Goal: Information Seeking & Learning: Find specific fact

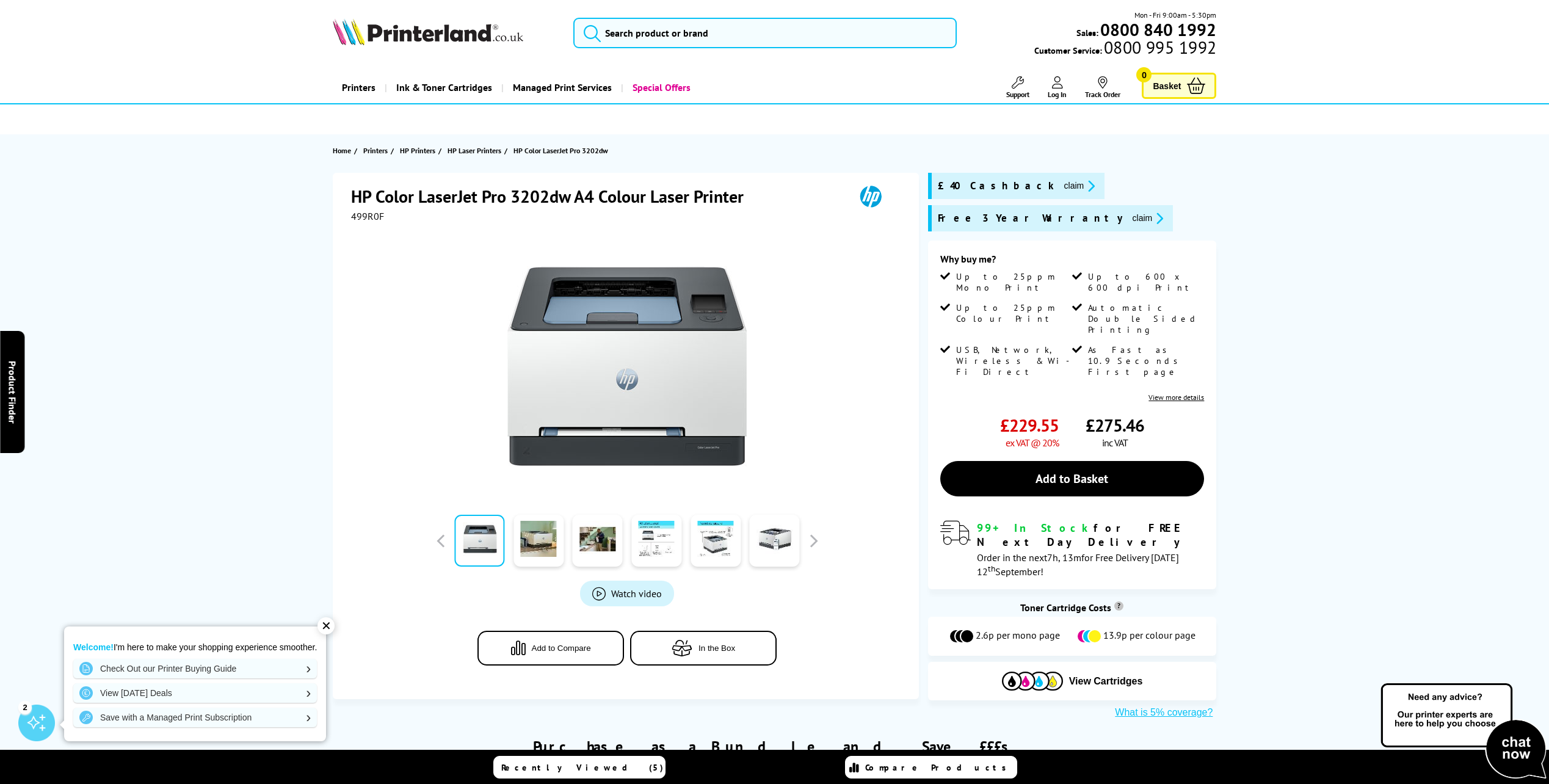
click at [361, 218] on span "499R0F" at bounding box center [368, 215] width 33 height 12
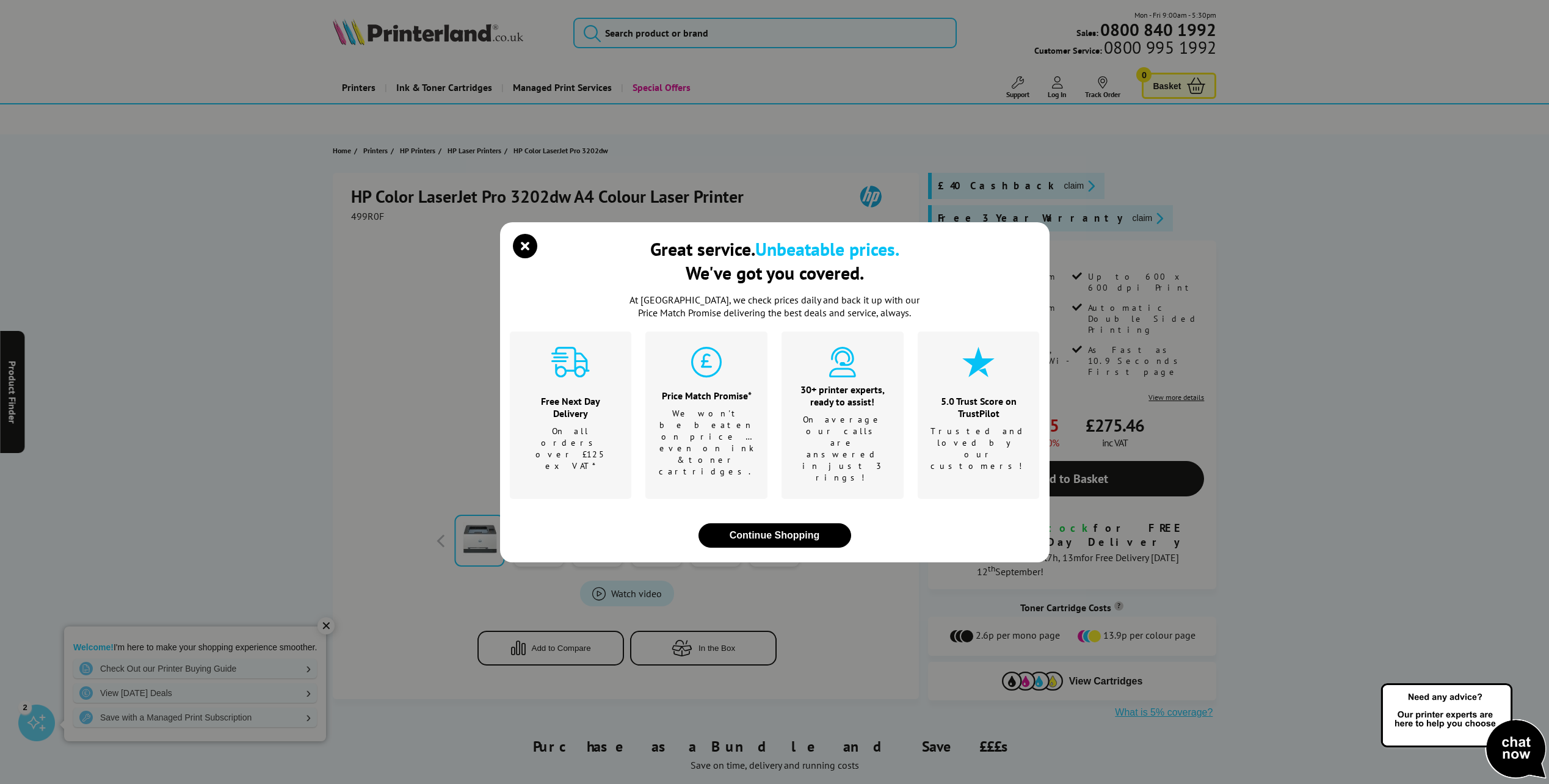
click at [361, 218] on div "Great service. Unbeatable prices. We've got you covered. At [GEOGRAPHIC_DATA], …" at bounding box center [774, 392] width 1549 height 784
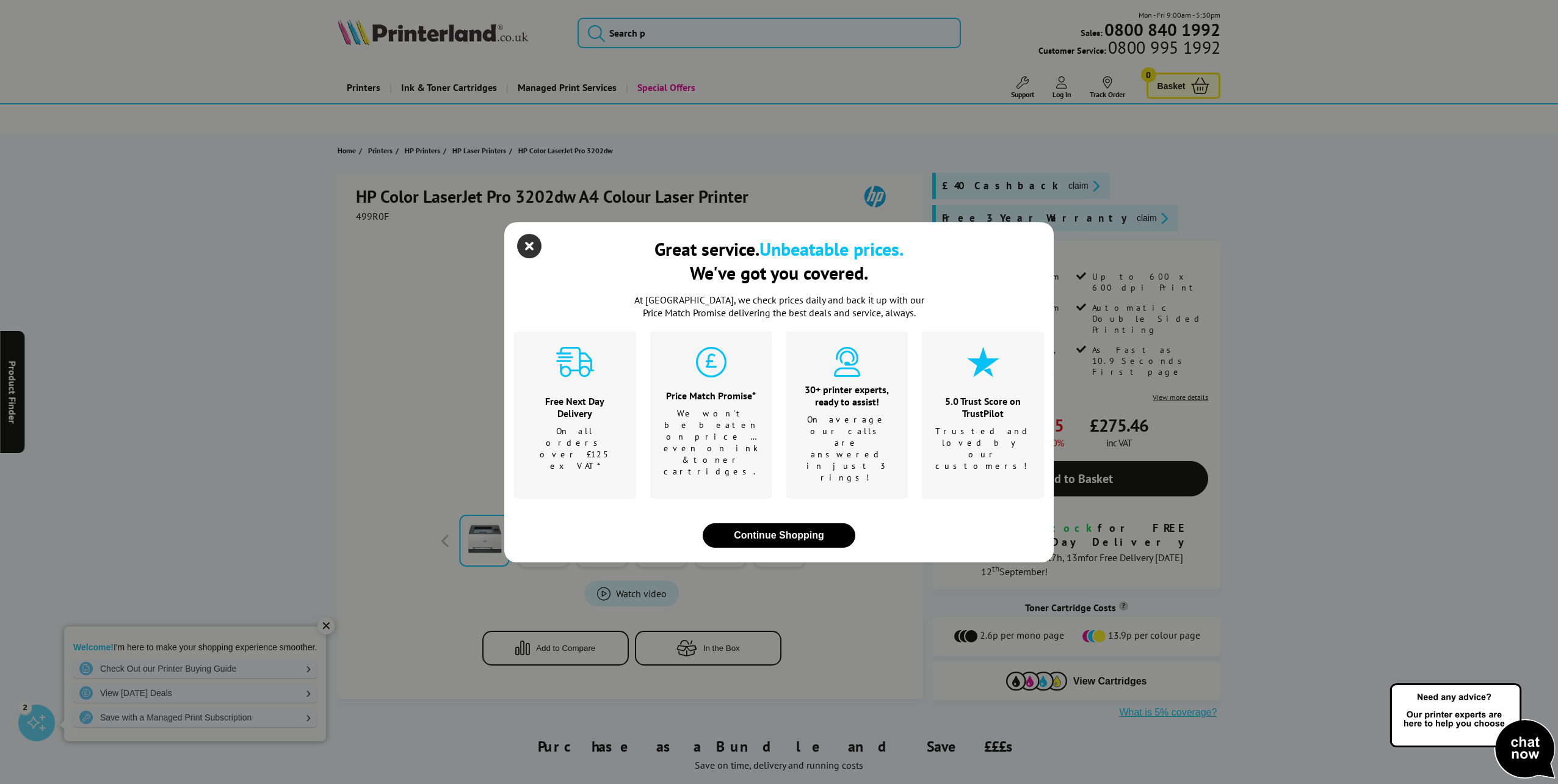
click at [525, 258] on icon "close modal" at bounding box center [529, 246] width 25 height 24
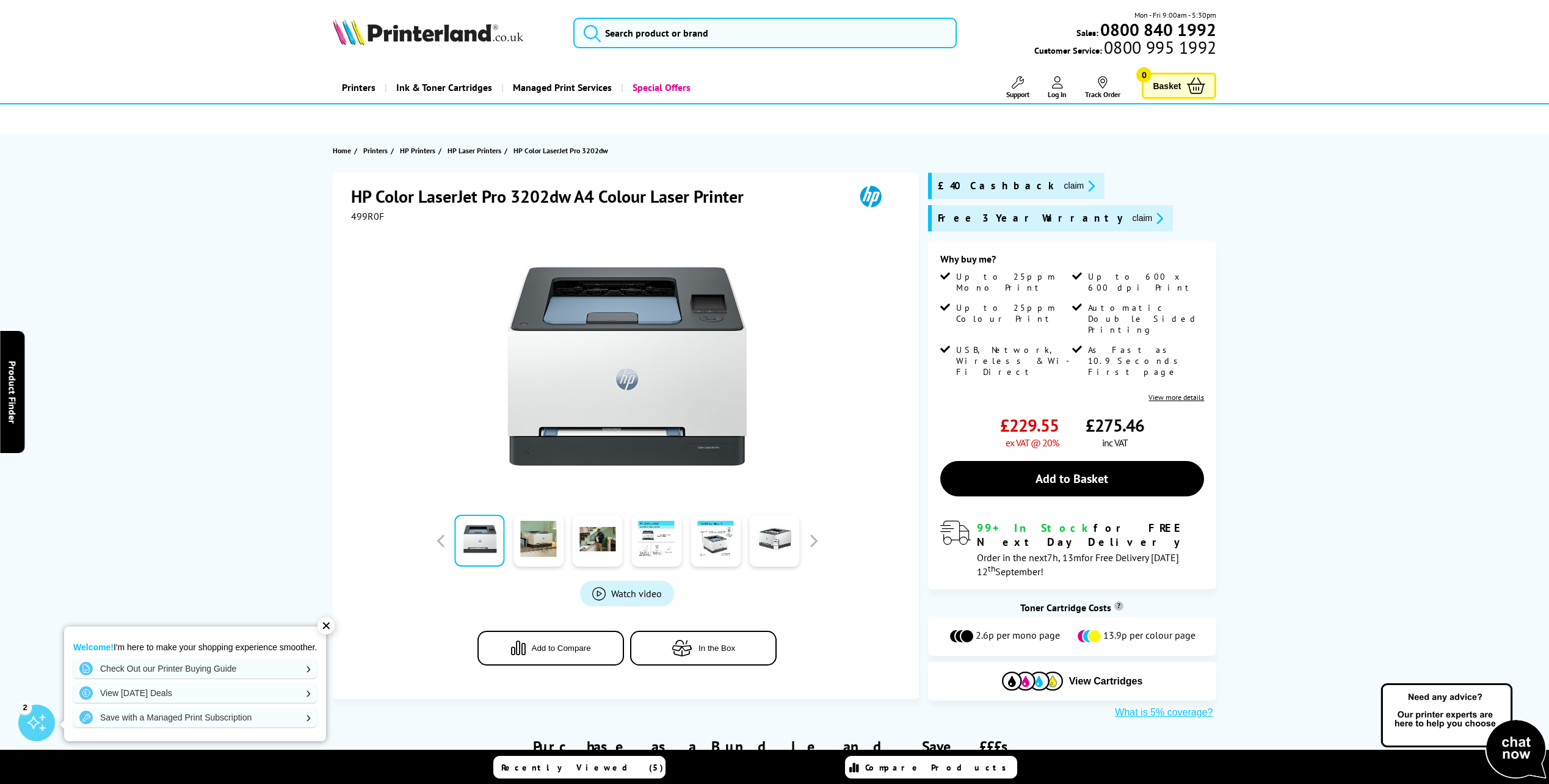
click at [365, 218] on span "499R0F" at bounding box center [368, 215] width 33 height 12
copy span "499R0F"
